Goal: Obtain resource: Download file/media

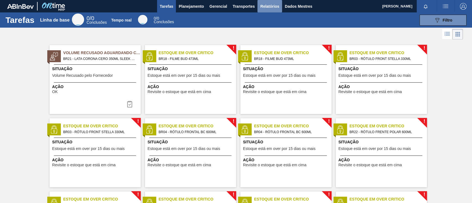
click at [269, 8] on font "Relatórios" at bounding box center [269, 6] width 19 height 4
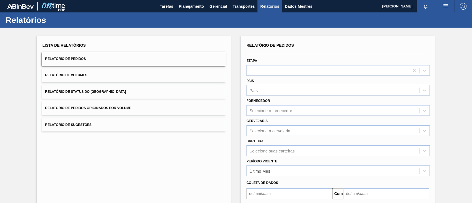
click at [132, 108] on button "Relatório de Pedidos Originados por Volume" at bounding box center [133, 108] width 183 height 14
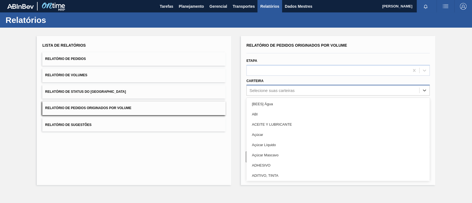
click at [287, 92] on font "Selecione suas carteiras" at bounding box center [271, 90] width 45 height 5
type input "garr"
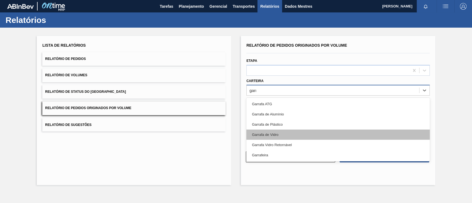
click at [282, 134] on div "Garrafa de Vidro" at bounding box center [337, 135] width 183 height 10
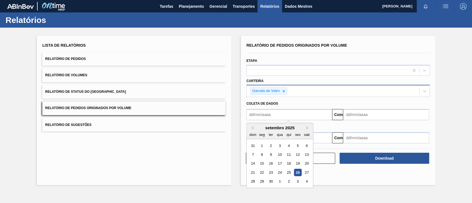
click at [275, 114] on input "text" at bounding box center [289, 114] width 86 height 11
click at [300, 171] on div "26" at bounding box center [297, 172] width 7 height 7
type input "[DATE]"
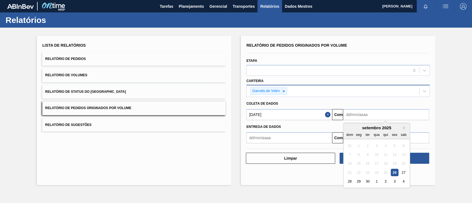
click at [367, 118] on input "text" at bounding box center [386, 114] width 86 height 11
click at [394, 172] on font "26" at bounding box center [394, 172] width 4 height 4
type input "[DATE]"
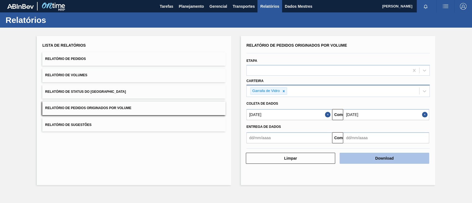
click at [402, 158] on button "Download" at bounding box center [383, 158] width 89 height 11
